Goal: Information Seeking & Learning: Learn about a topic

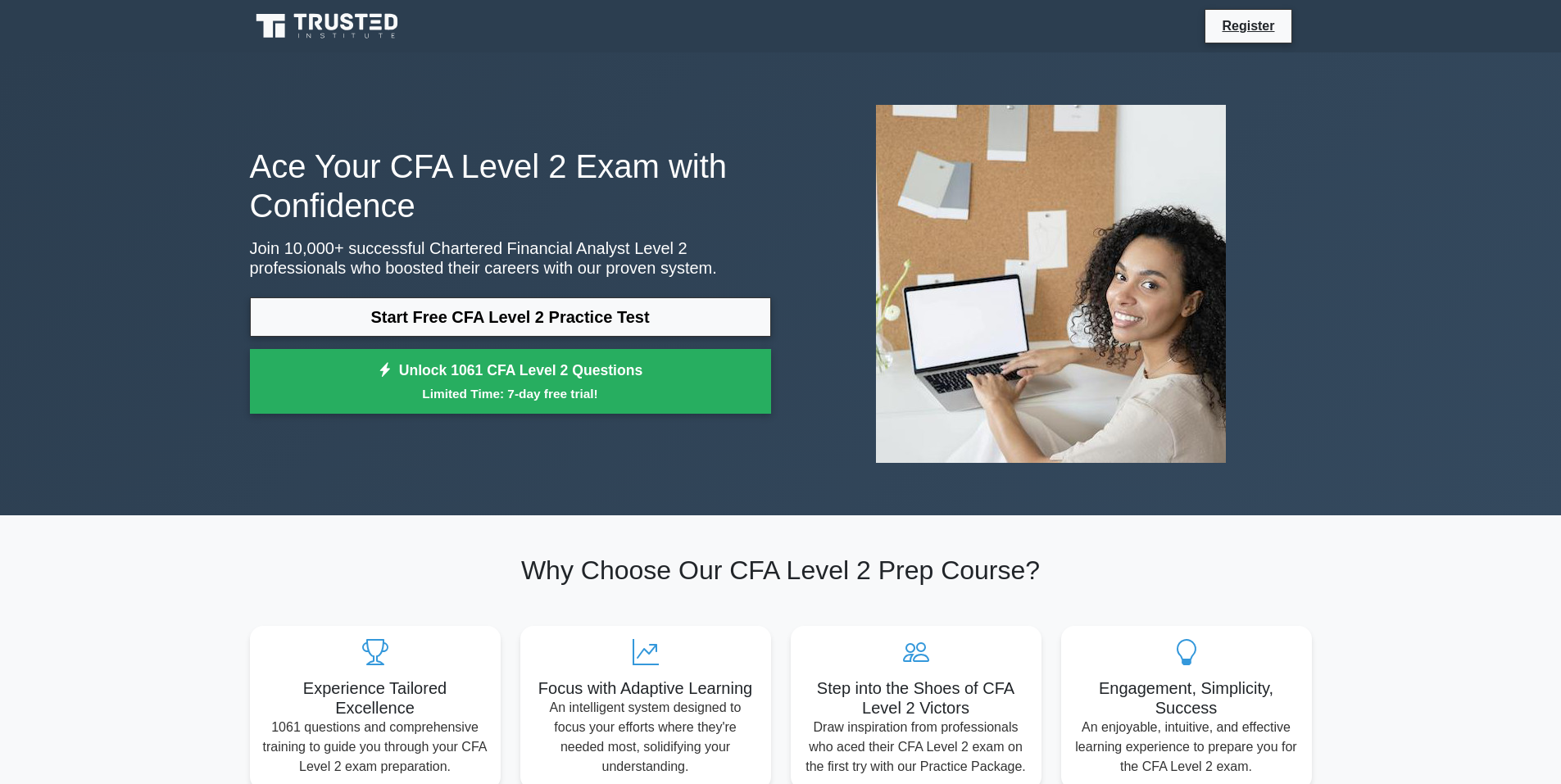
click at [499, 321] on link "Start Free CFA Level 2 Practice Test" at bounding box center [510, 317] width 521 height 39
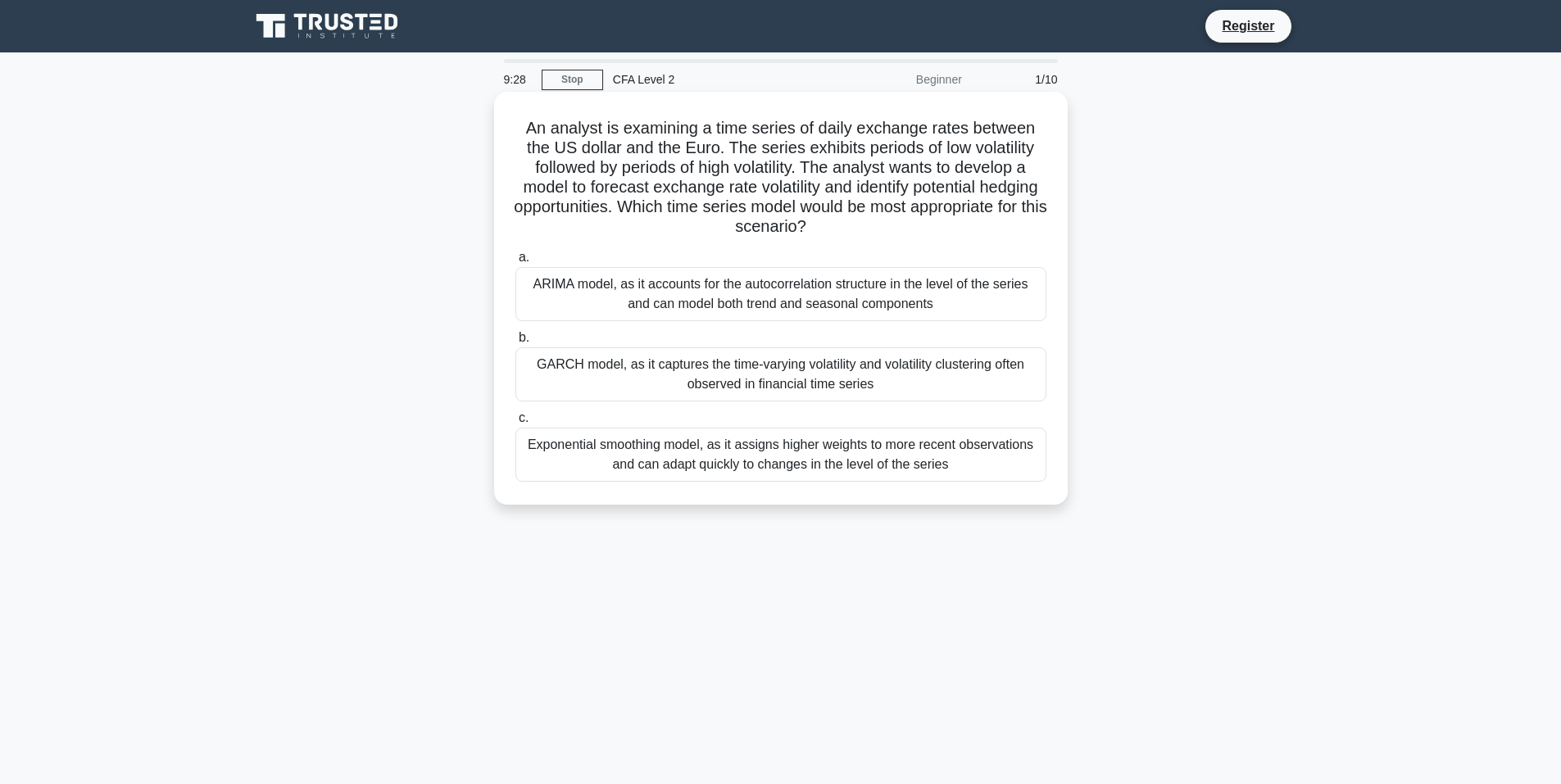
click at [808, 291] on div "ARIMA model, as it accounts for the autocorrelation structure in the level of t…" at bounding box center [780, 294] width 531 height 54
click at [515, 263] on input "a. ARIMA model, as it accounts for the autocorrelation structure in the level o…" at bounding box center [515, 257] width 0 height 11
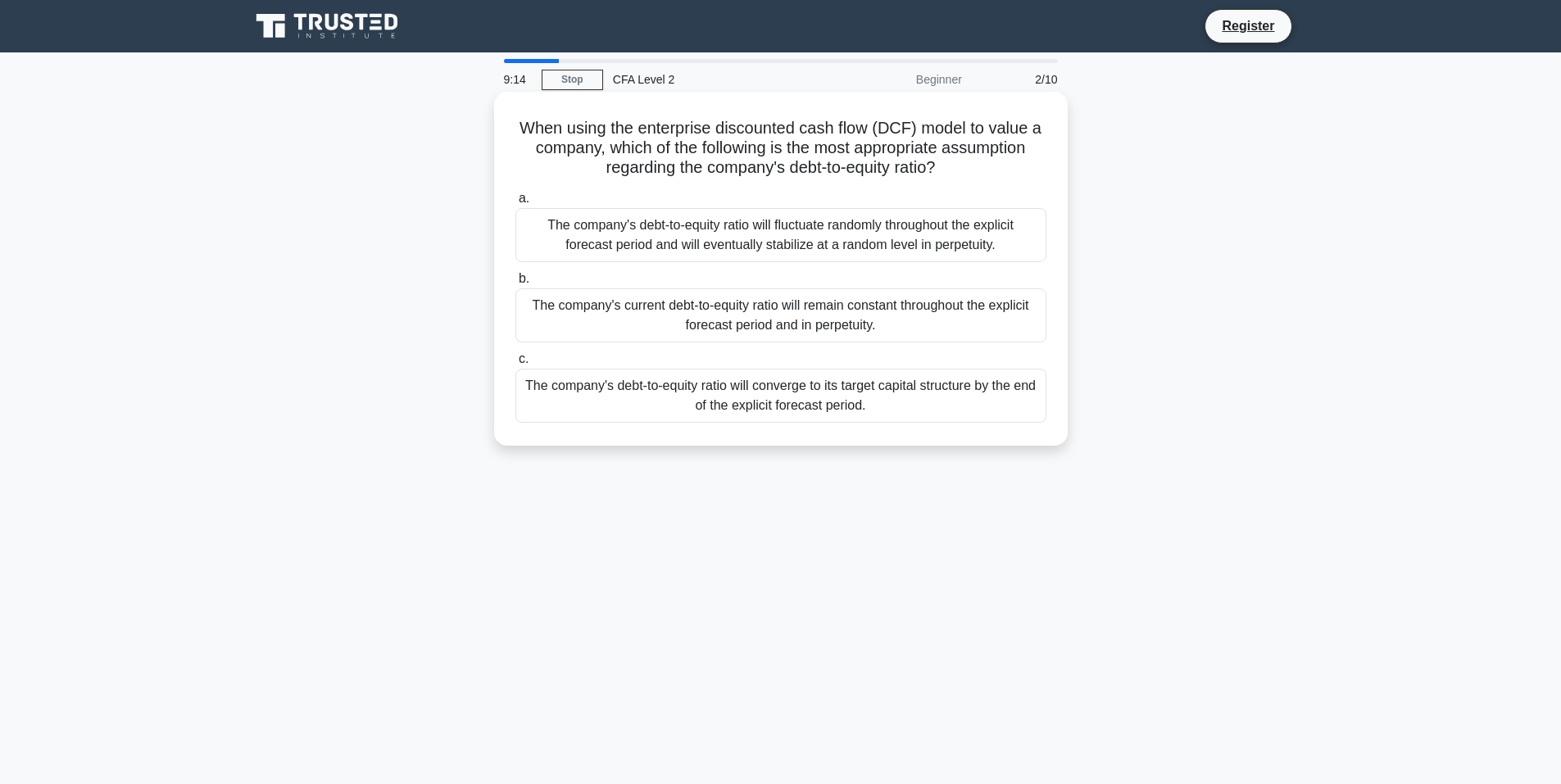
click at [805, 397] on div "The company's debt-to-equity ratio will converge to its target capital structur…" at bounding box center [780, 395] width 531 height 54
click at [515, 365] on input "c. The company's debt-to-equity ratio will converge to its target capital struc…" at bounding box center [515, 360] width 0 height 11
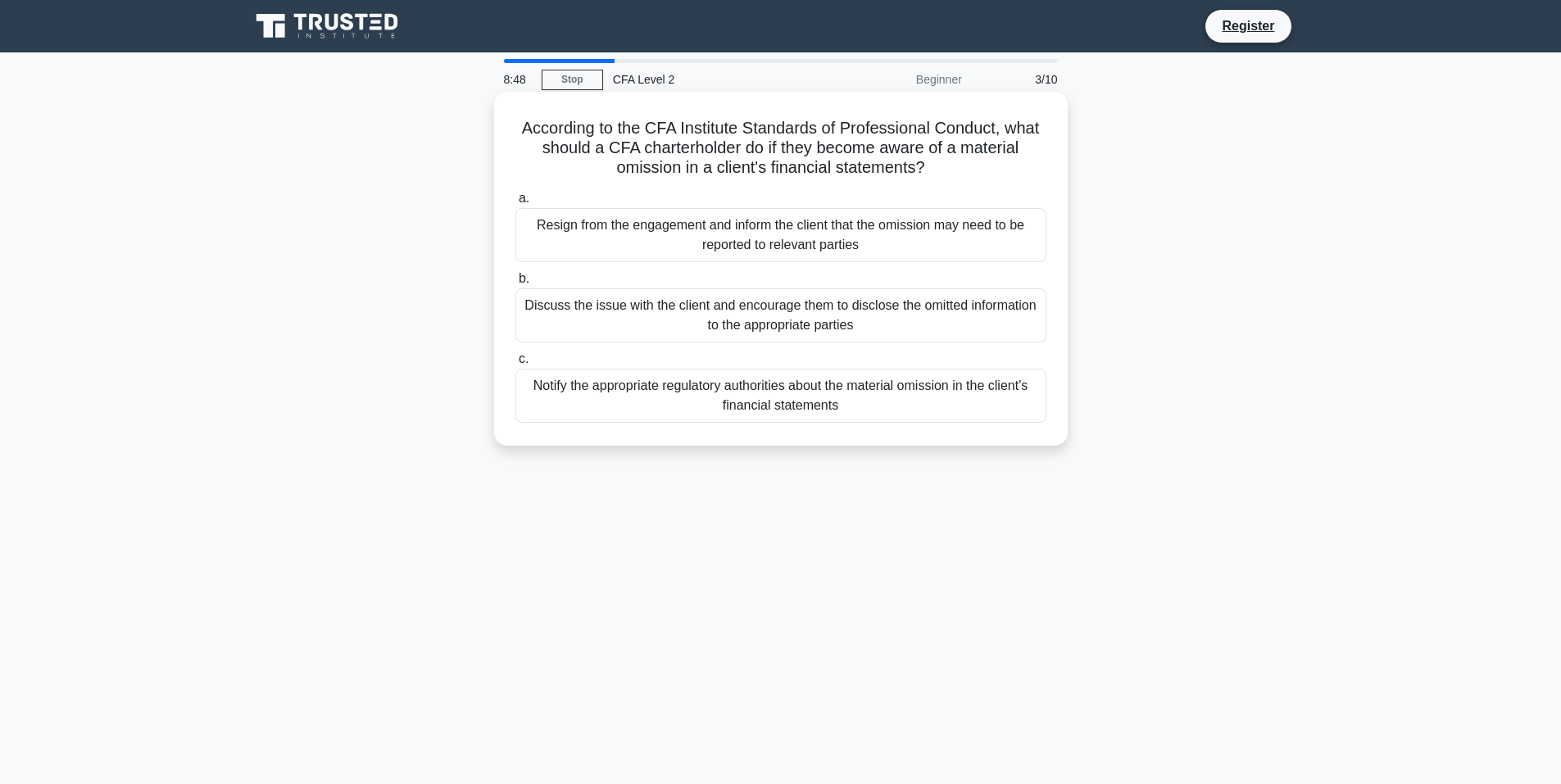
click at [763, 399] on div "Notify the appropriate regulatory authorities about the material omission in th…" at bounding box center [780, 395] width 531 height 54
click at [515, 365] on input "c. Notify the appropriate regulatory authorities about the material omission in…" at bounding box center [515, 360] width 0 height 11
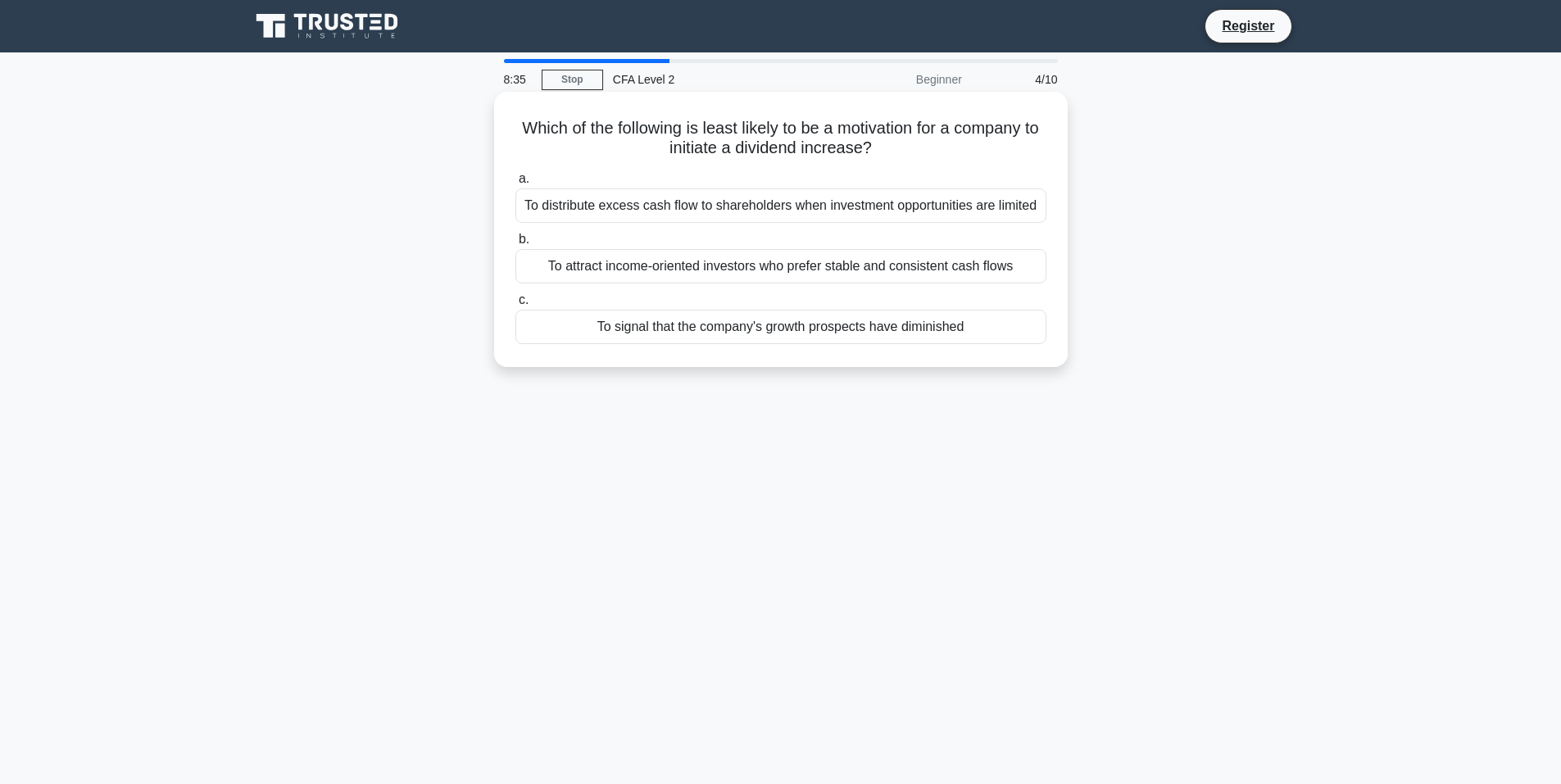
click at [775, 331] on div "To signal that the company's growth prospects have diminished" at bounding box center [780, 327] width 531 height 35
click at [515, 305] on input "c. To signal that the company's growth prospects have diminished" at bounding box center [515, 300] width 0 height 11
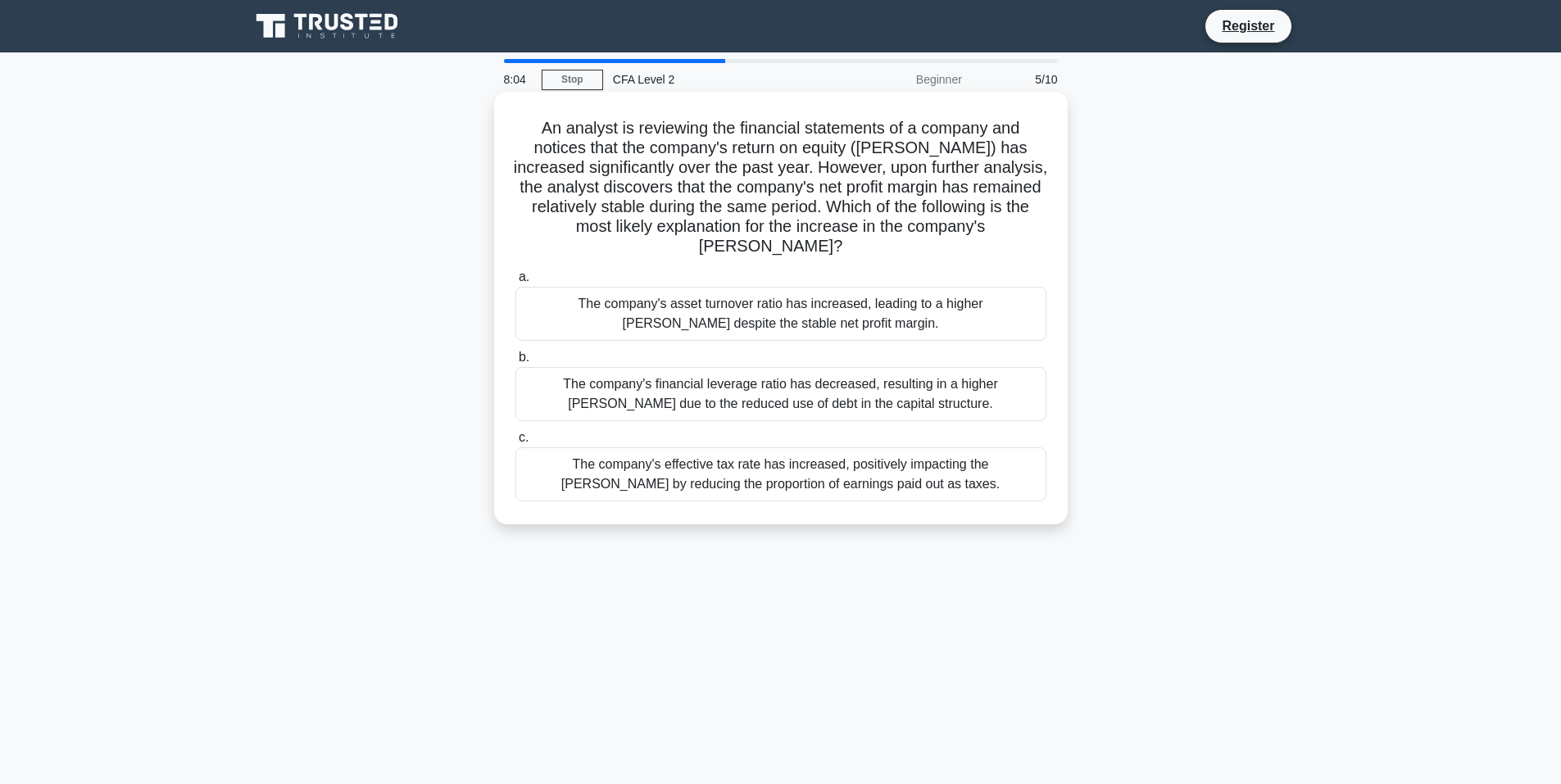
click at [868, 308] on div "The company's asset turnover ratio has increased, leading to a higher [PERSON_N…" at bounding box center [780, 313] width 531 height 54
click at [515, 282] on input "a. The company's asset turnover ratio has increased, leading to a higher [PERSO…" at bounding box center [515, 277] width 0 height 11
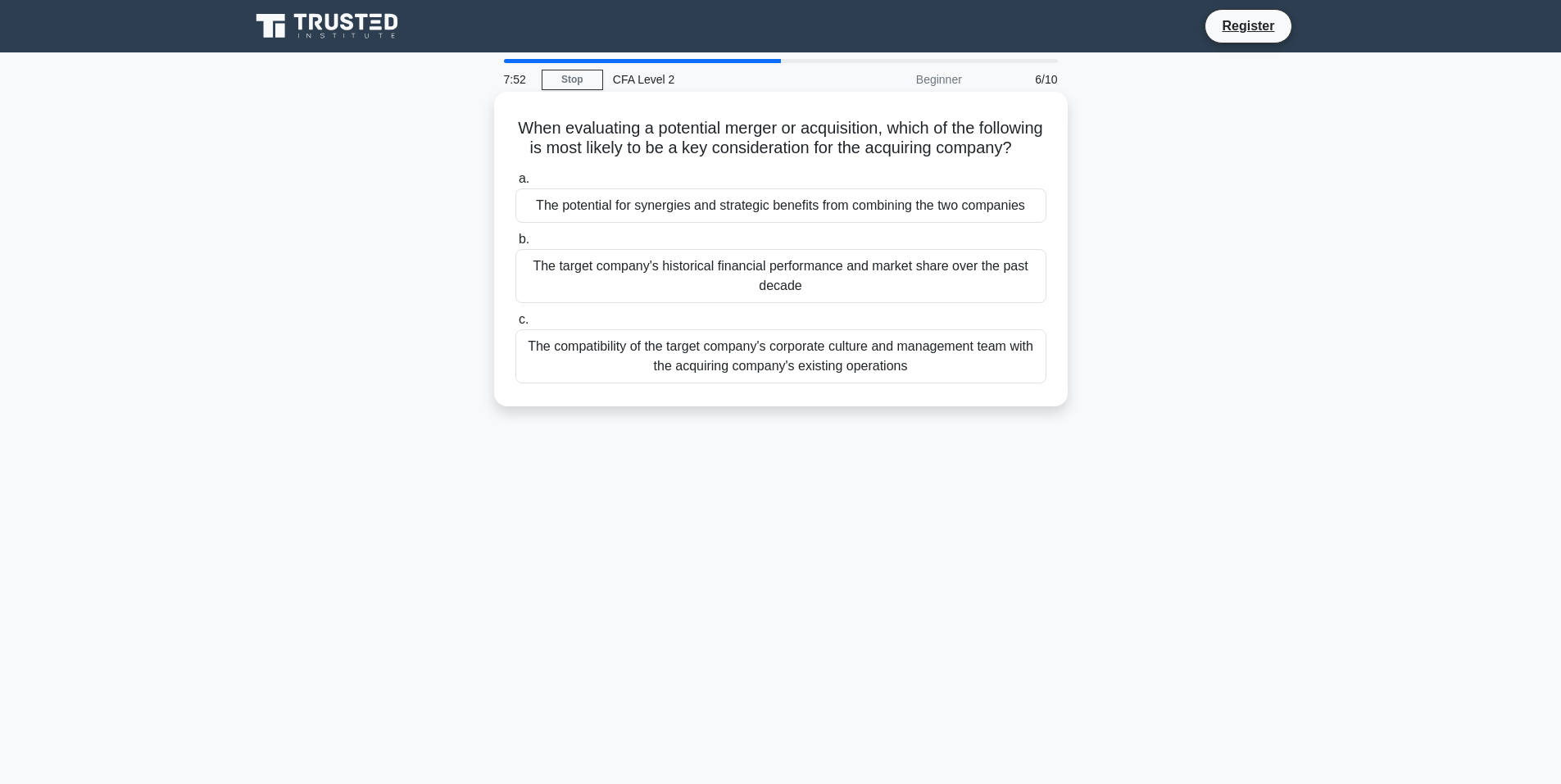
click at [741, 223] on div "The potential for synergies and strategic benefits from combining the two compa…" at bounding box center [780, 205] width 531 height 35
click at [515, 185] on input "a. The potential for synergies and strategic benefits from combining the two co…" at bounding box center [515, 179] width 0 height 11
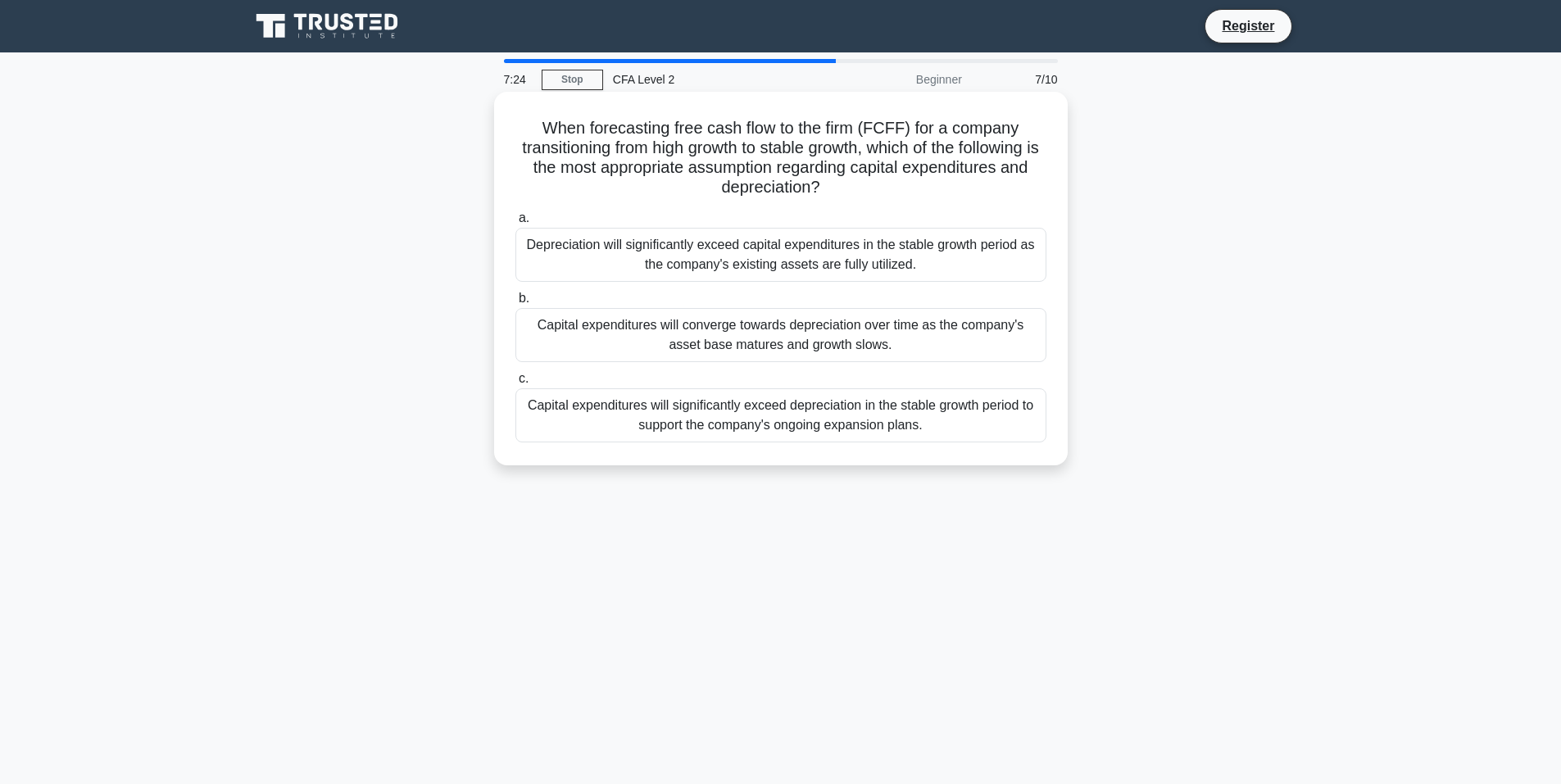
click at [787, 349] on div "Capital expenditures will converge towards depreciation over time as the compan…" at bounding box center [780, 335] width 531 height 54
click at [515, 304] on input "b. Capital expenditures will converge towards depreciation over time as the com…" at bounding box center [515, 298] width 0 height 11
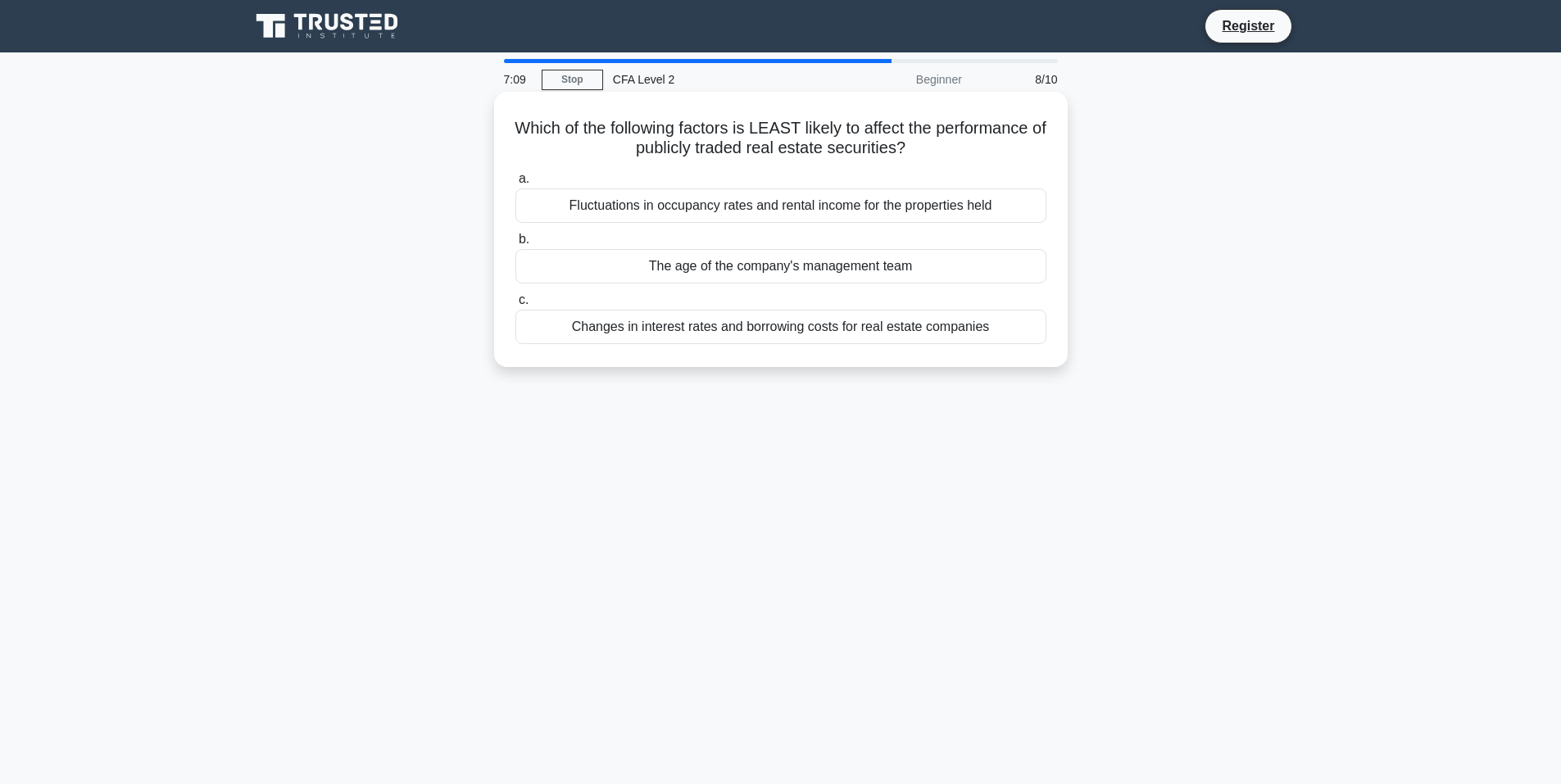
click at [770, 268] on div "The age of the company's management team" at bounding box center [780, 266] width 531 height 35
click at [515, 245] on input "b. The age of the company's management team" at bounding box center [515, 240] width 0 height 11
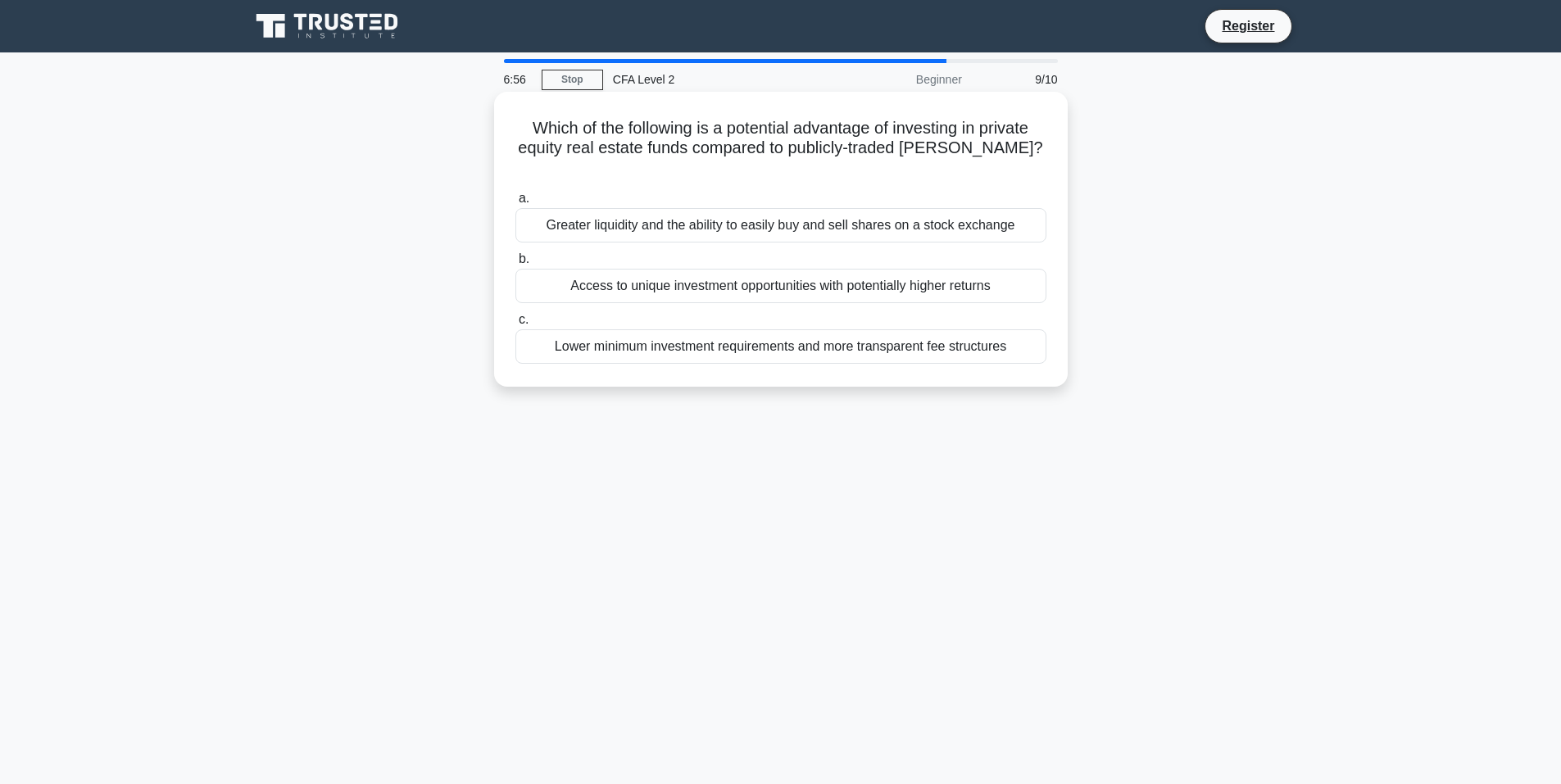
click at [836, 270] on div "Access to unique investment opportunities with potentially higher returns" at bounding box center [780, 286] width 531 height 35
click at [515, 265] on input "b. Access to unique investment opportunities with potentially higher returns" at bounding box center [515, 259] width 0 height 11
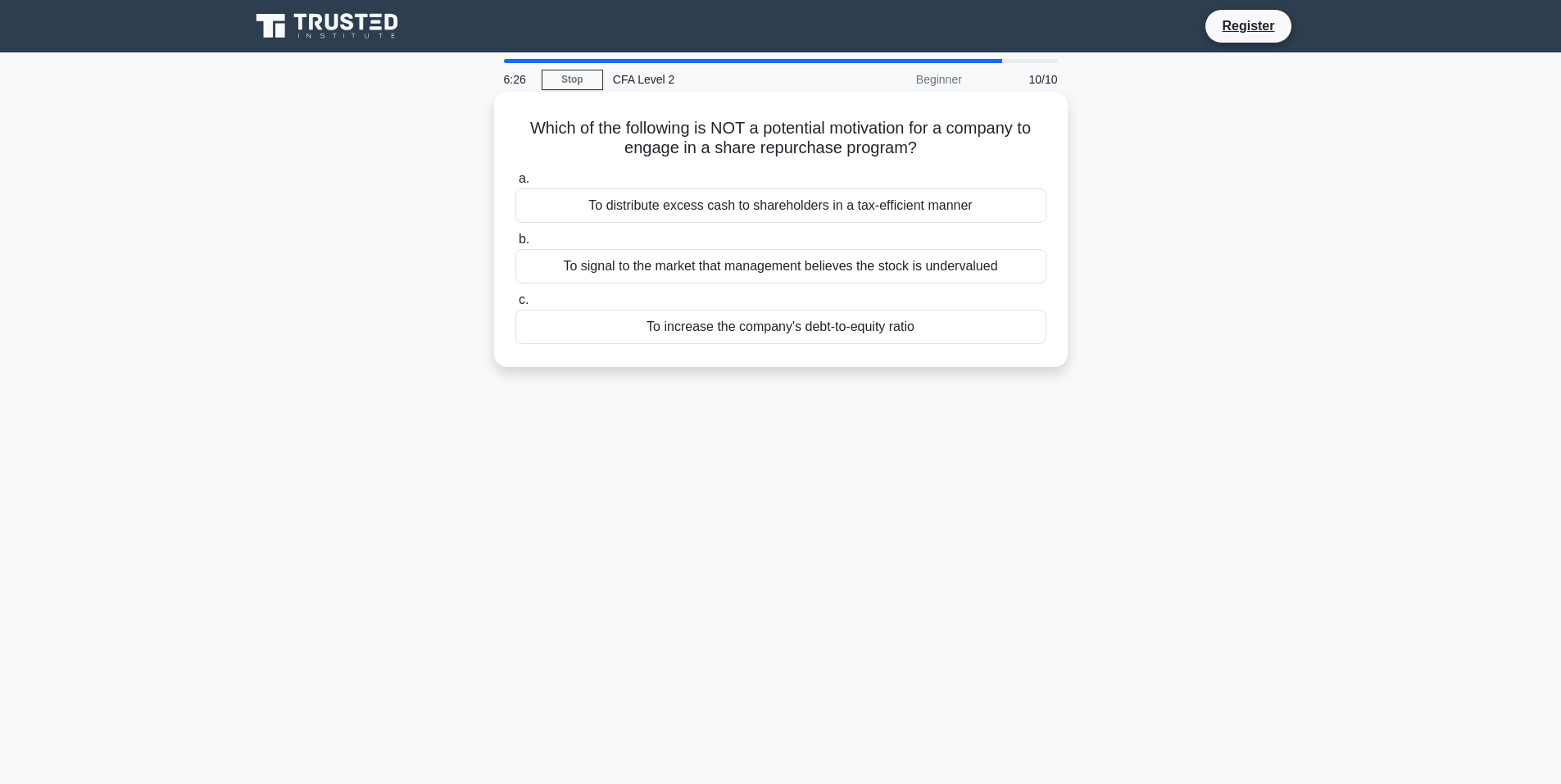
click at [771, 332] on div "To increase the company's debt-to-equity ratio" at bounding box center [780, 327] width 531 height 35
click at [515, 305] on input "c. To increase the company's debt-to-equity ratio" at bounding box center [515, 300] width 0 height 11
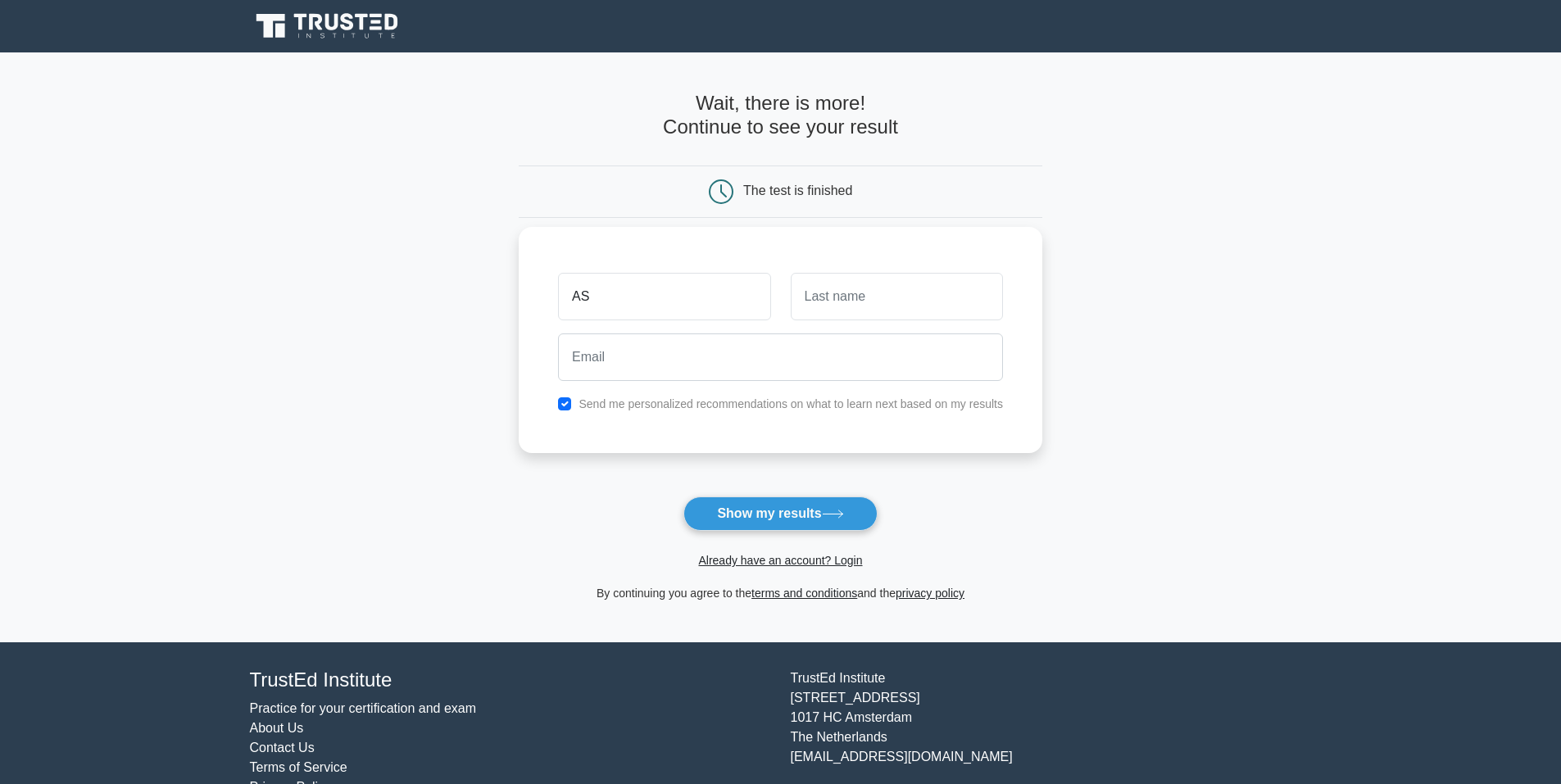
type input "AS"
type input "M"
click at [565, 406] on input "checkbox" at bounding box center [564, 404] width 13 height 13
checkbox input "false"
click at [650, 363] on input "email" at bounding box center [780, 358] width 445 height 48
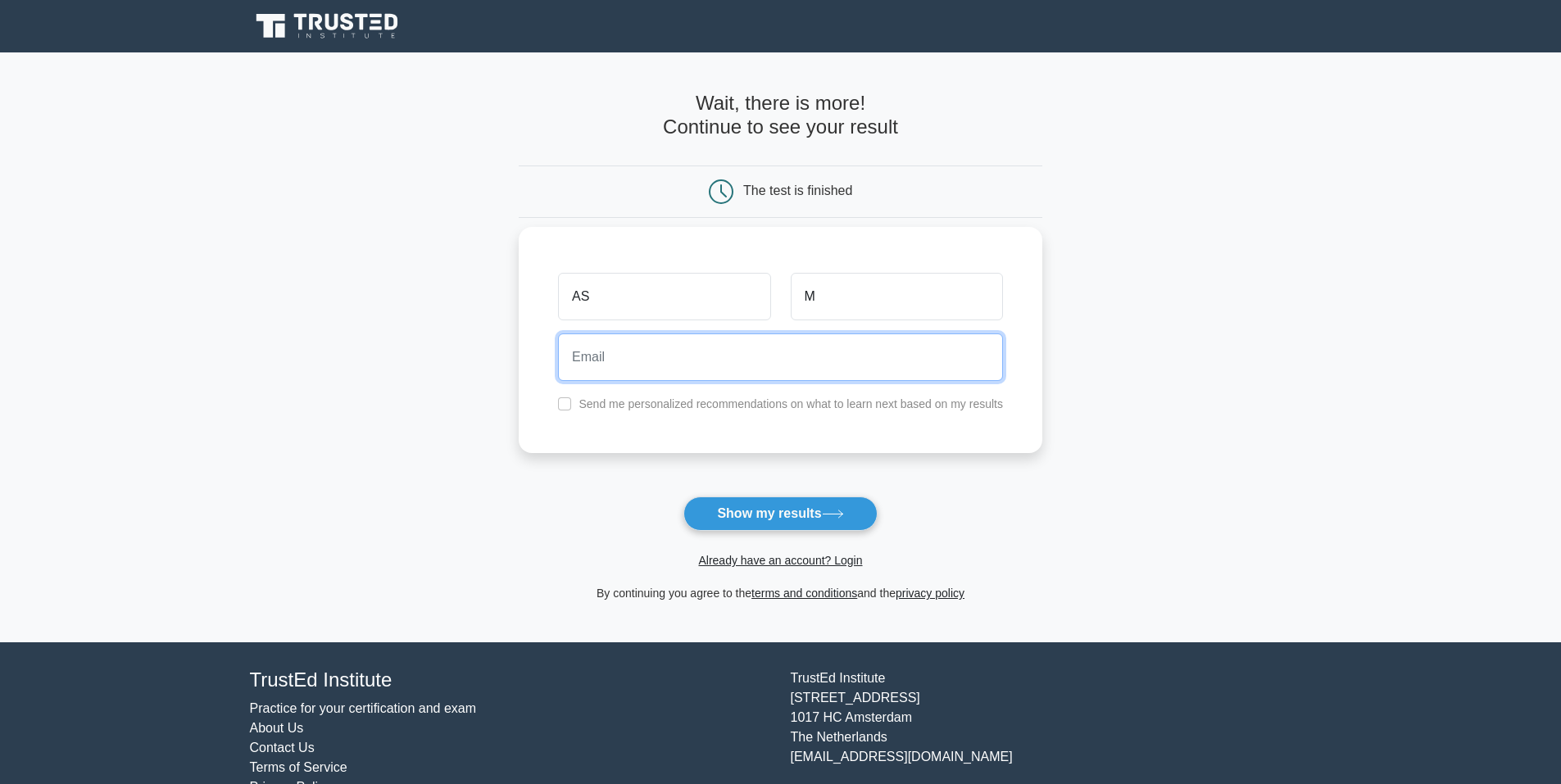
type input "anakinlukeraysky@gmail.com"
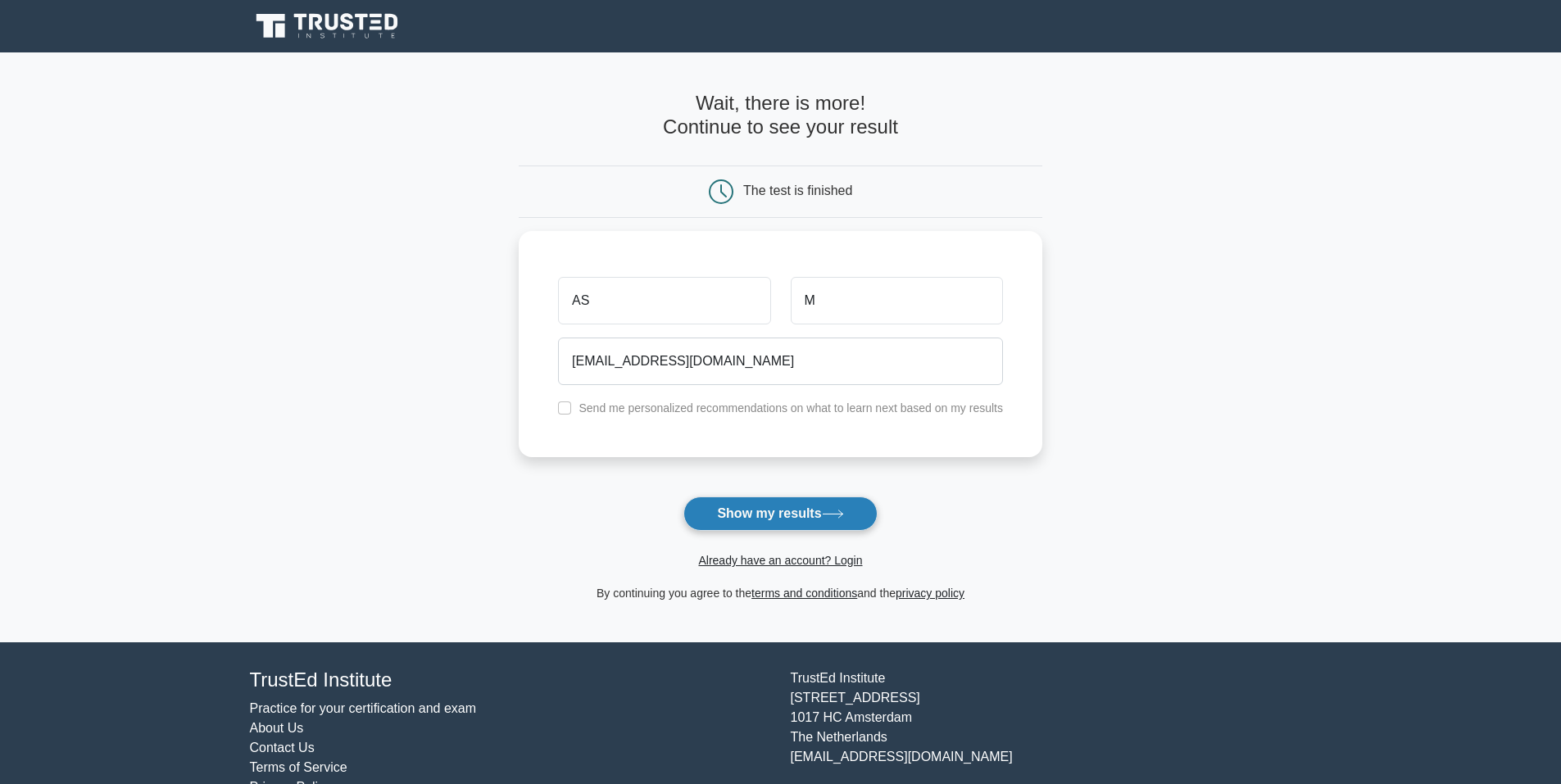
click at [811, 520] on button "Show my results" at bounding box center [780, 513] width 194 height 35
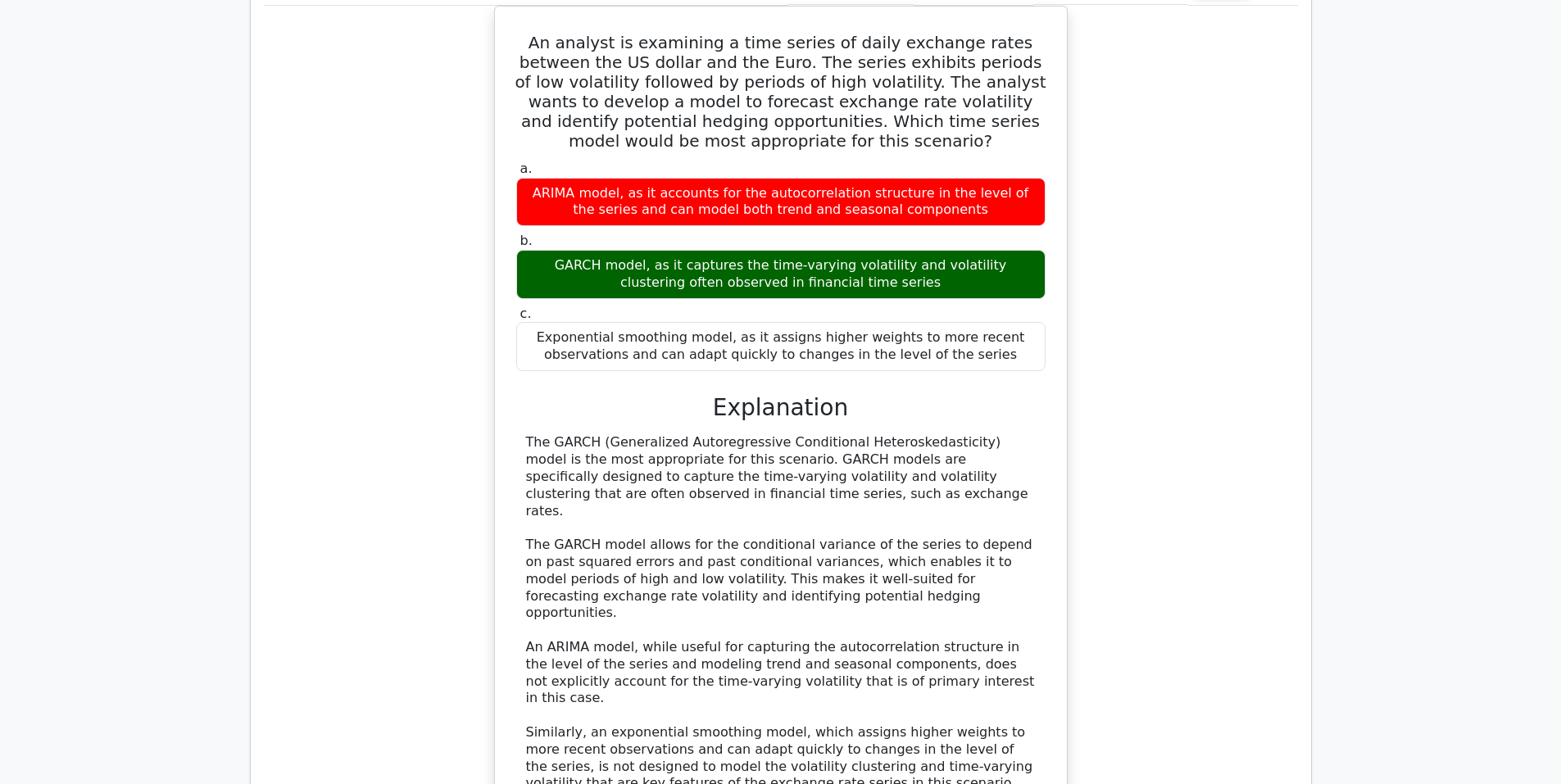
scroll to position [1721, 0]
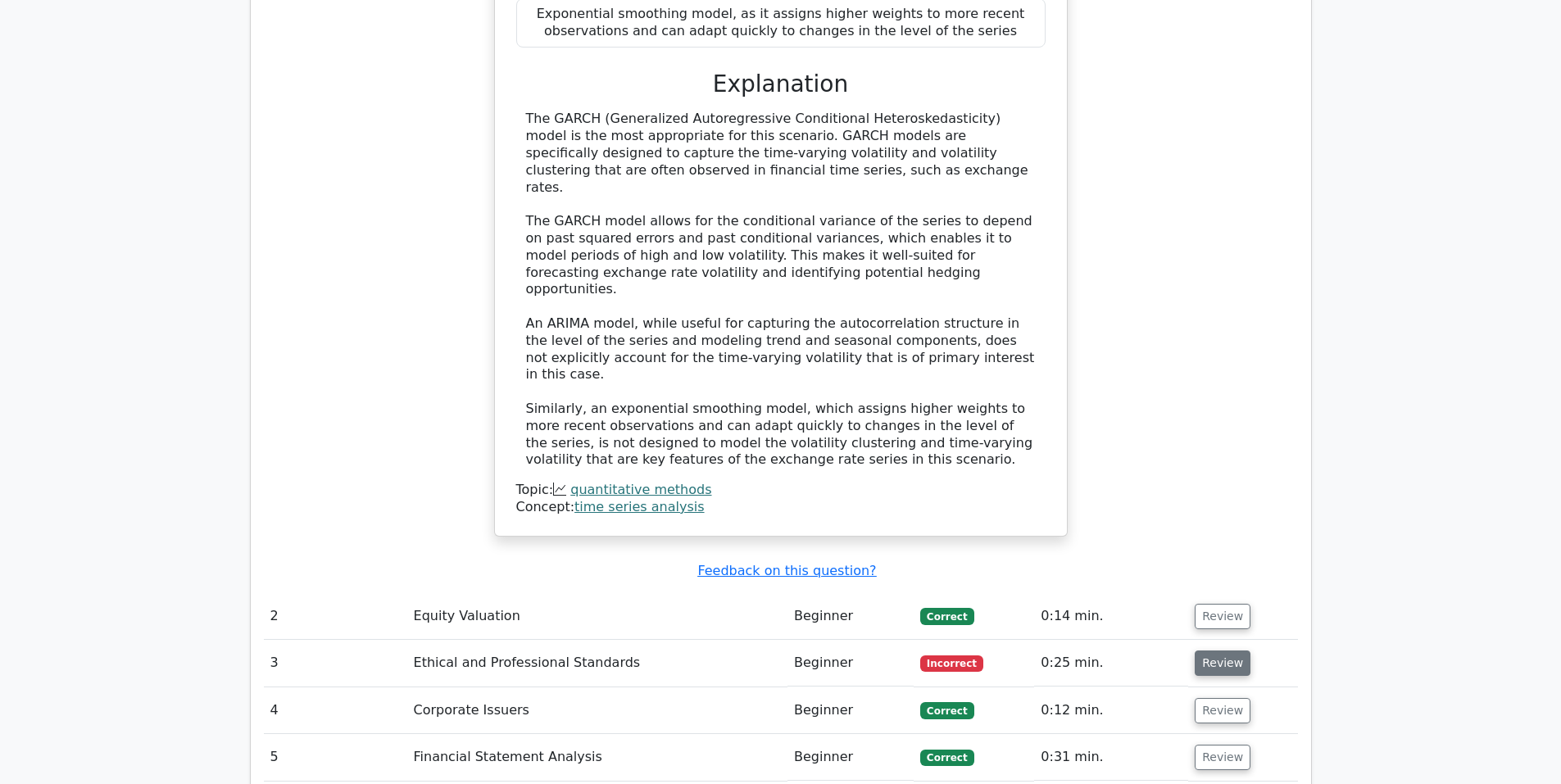
click at [1198, 651] on button "Review" at bounding box center [1222, 663] width 56 height 26
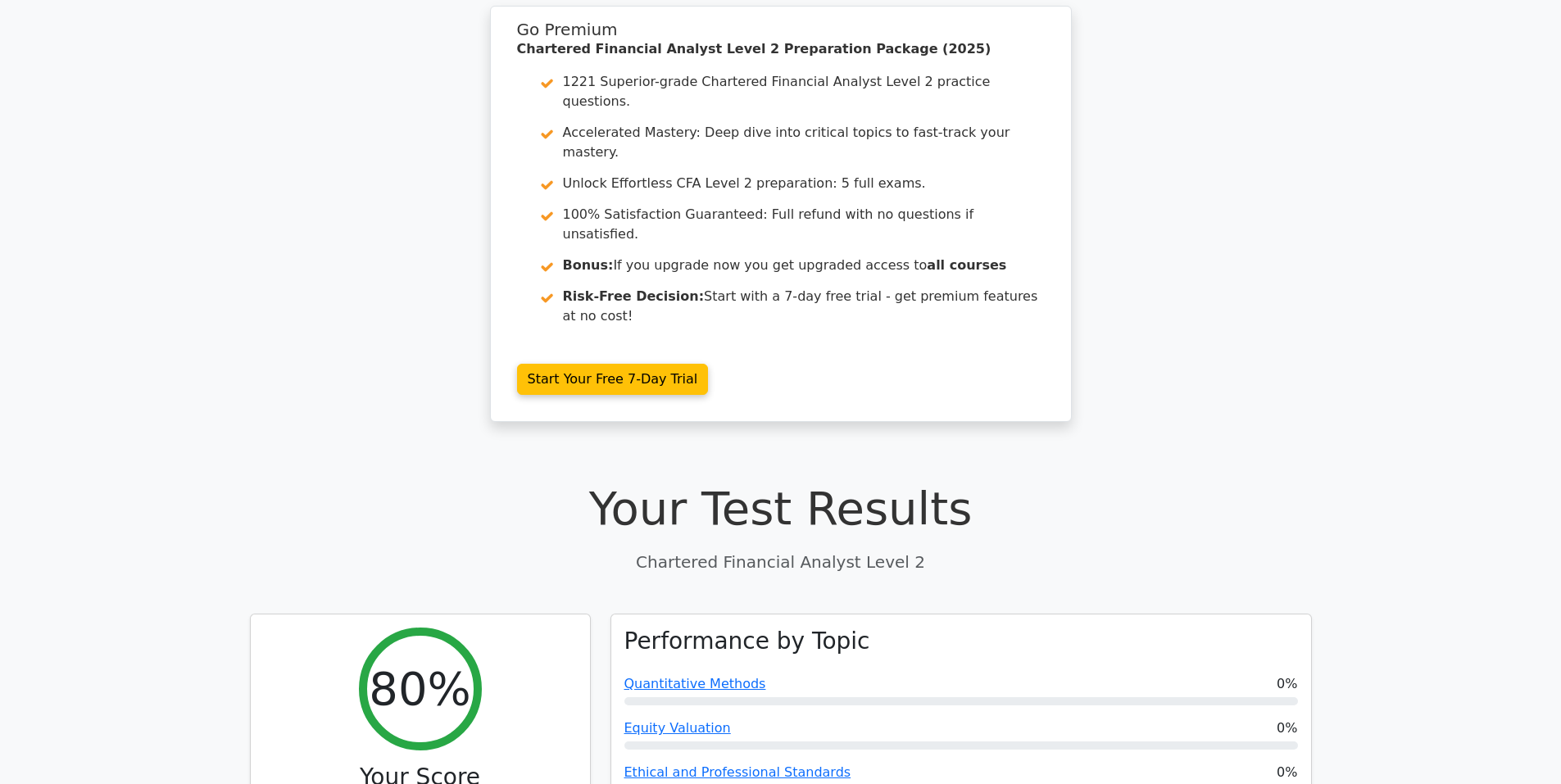
scroll to position [0, 0]
